Goal: Find specific fact: Find specific fact

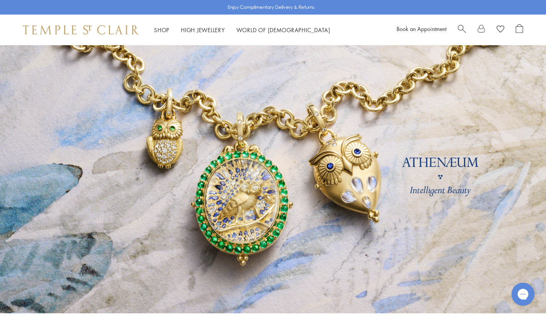
click at [460, 29] on span "Search" at bounding box center [462, 28] width 8 height 8
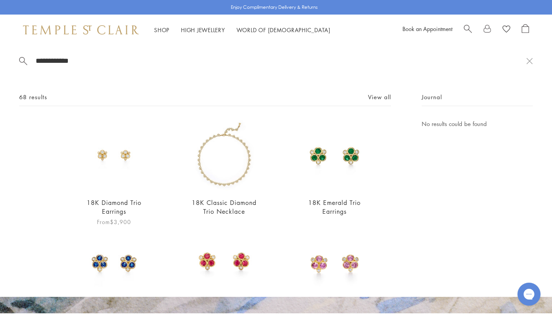
type input "**********"
click at [99, 162] on img at bounding box center [114, 155] width 72 height 72
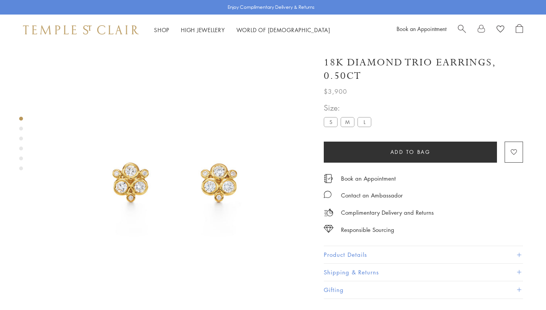
click at [380, 253] on button "Product Details" at bounding box center [423, 254] width 199 height 17
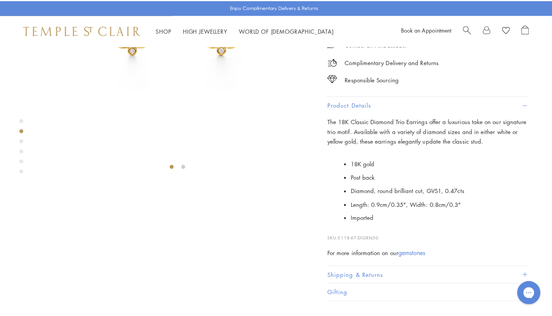
scroll to position [199, 0]
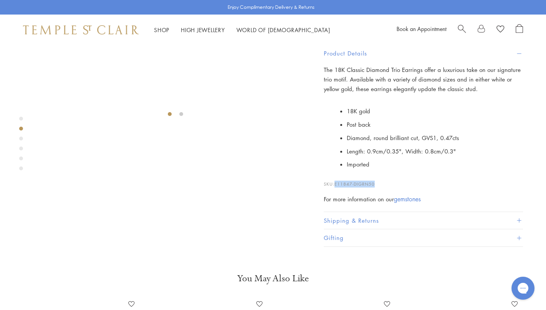
drag, startPoint x: 377, startPoint y: 255, endPoint x: 337, endPoint y: 252, distance: 40.4
click at [337, 188] on p "SKU: E11847-DIGRN50" at bounding box center [423, 180] width 199 height 15
click at [464, 28] on span "Search" at bounding box center [462, 28] width 8 height 8
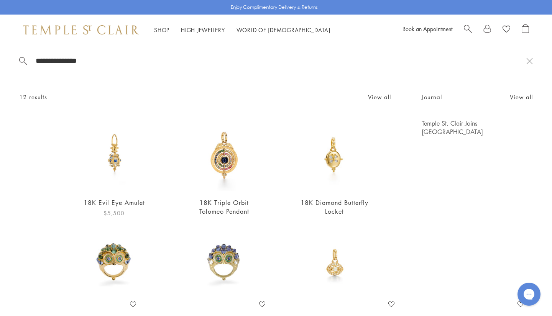
type input "**********"
click at [112, 164] on img at bounding box center [114, 155] width 72 height 72
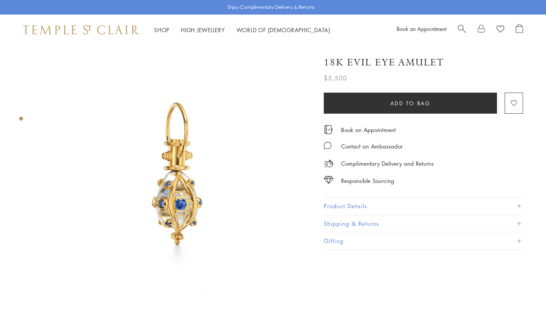
click at [358, 201] on button "Product Details" at bounding box center [423, 206] width 199 height 17
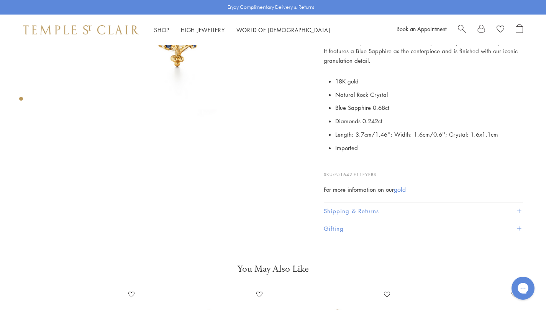
scroll to position [205, 0]
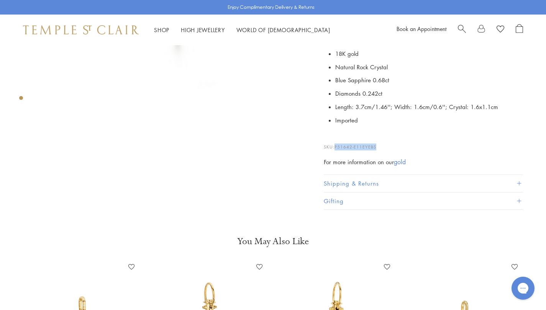
drag, startPoint x: 363, startPoint y: 144, endPoint x: 336, endPoint y: 147, distance: 27.0
click at [336, 147] on p "SKU: P51642-E11EYEBS" at bounding box center [423, 143] width 199 height 15
copy span "P51642-E11EYEBS"
